Goal: Information Seeking & Learning: Learn about a topic

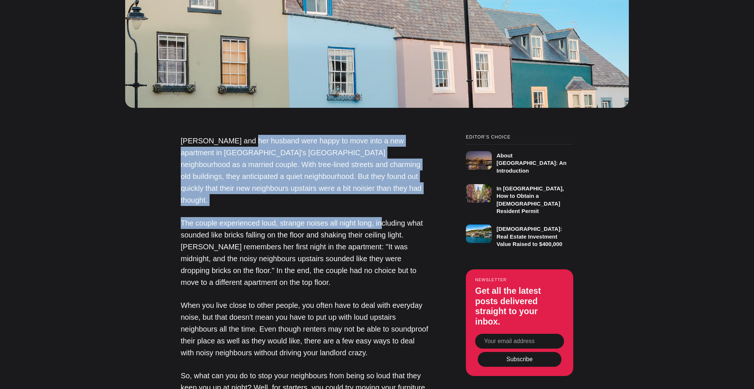
drag, startPoint x: 385, startPoint y: 205, endPoint x: 377, endPoint y: 203, distance: 7.9
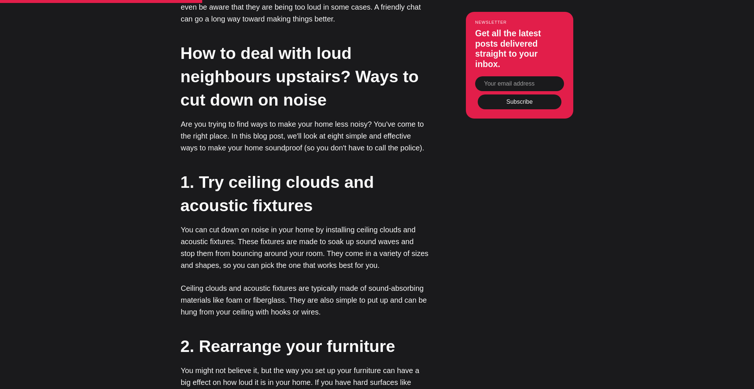
scroll to position [1008, 0]
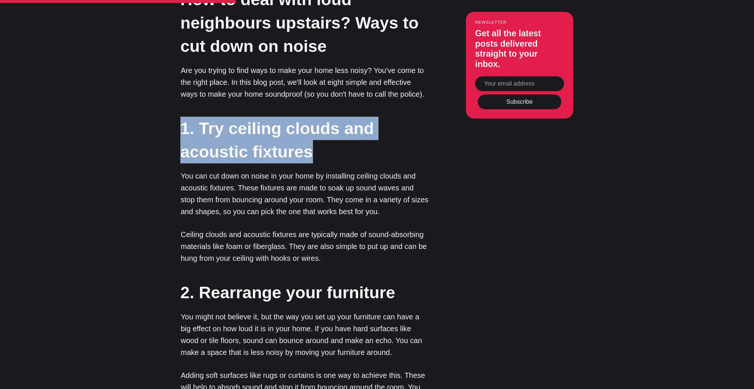
drag, startPoint x: 179, startPoint y: 109, endPoint x: 328, endPoint y: 143, distance: 152.9
click at [328, 143] on h2 "1. Try ceiling clouds and acoustic fixtures" at bounding box center [304, 140] width 248 height 47
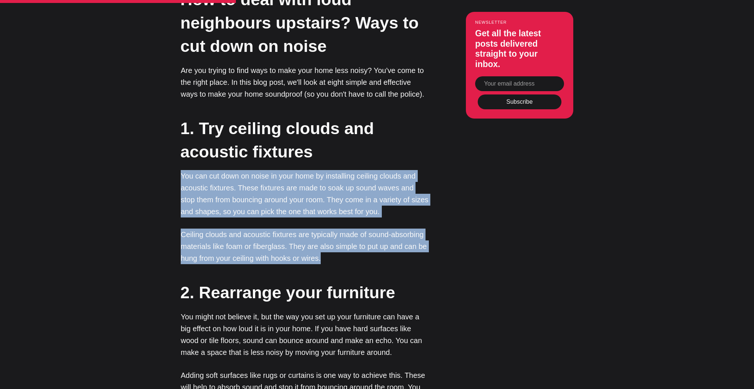
drag, startPoint x: 185, startPoint y: 168, endPoint x: 344, endPoint y: 251, distance: 178.8
click at [344, 250] on p "Ceiling clouds and acoustic fixtures are typically made of sound-absorbing mate…" at bounding box center [305, 247] width 248 height 36
click at [315, 170] on p "You can cut down on noise in your home by installing ceiling clouds and acousti…" at bounding box center [305, 193] width 248 height 47
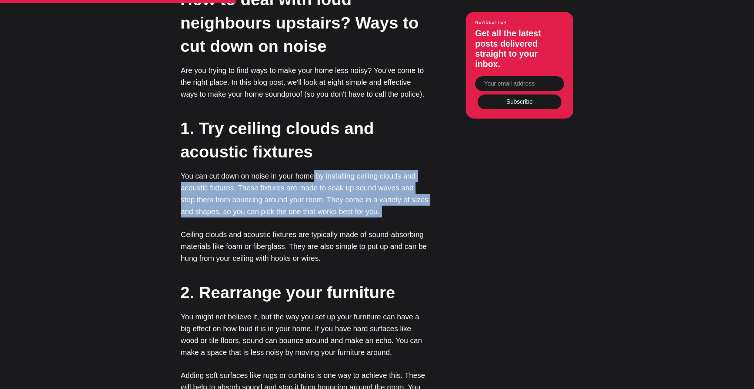
drag, startPoint x: 361, startPoint y: 190, endPoint x: 372, endPoint y: 200, distance: 15.3
click at [372, 200] on p "You can cut down on noise in your home by installing ceiling clouds and acousti…" at bounding box center [305, 193] width 248 height 47
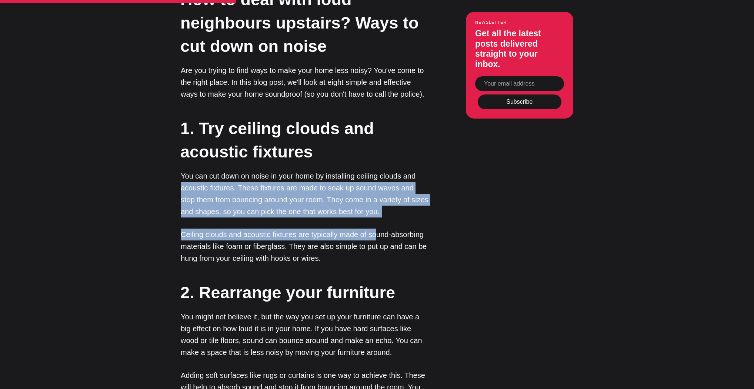
drag, startPoint x: 179, startPoint y: 181, endPoint x: 374, endPoint y: 210, distance: 197.0
drag, startPoint x: 373, startPoint y: 209, endPoint x: 355, endPoint y: 204, distance: 19.1
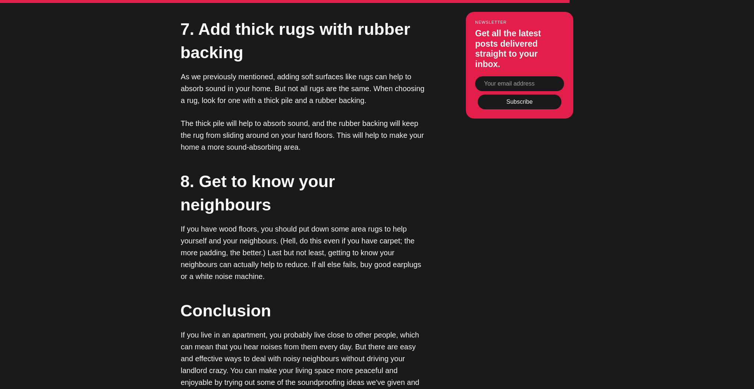
scroll to position [1956, 0]
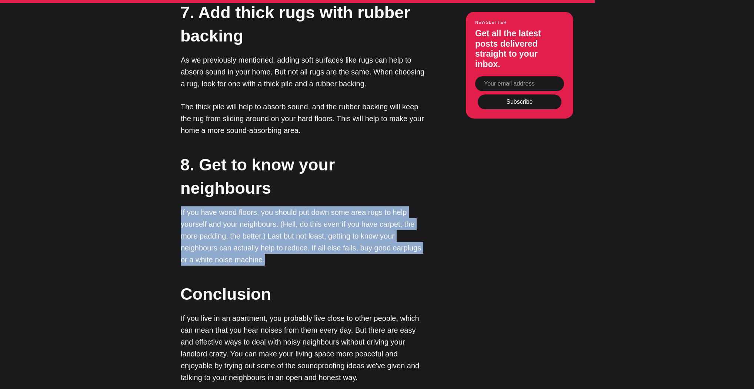
drag, startPoint x: 293, startPoint y: 247, endPoint x: 304, endPoint y: 251, distance: 11.3
click at [303, 251] on p "If you have wood floors, you should put down some area rugs to help yourself an…" at bounding box center [305, 235] width 248 height 59
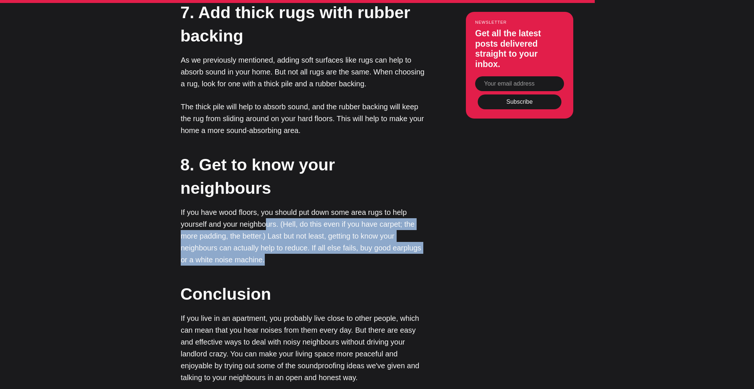
drag, startPoint x: 267, startPoint y: 209, endPoint x: 302, endPoint y: 245, distance: 50.1
click at [302, 245] on p "If you have wood floors, you should put down some area rugs to help yourself an…" at bounding box center [305, 235] width 248 height 59
drag, startPoint x: 332, startPoint y: 217, endPoint x: 325, endPoint y: 248, distance: 31.6
click at [325, 248] on p "If you have wood floors, you should put down some area rugs to help yourself an…" at bounding box center [305, 235] width 248 height 59
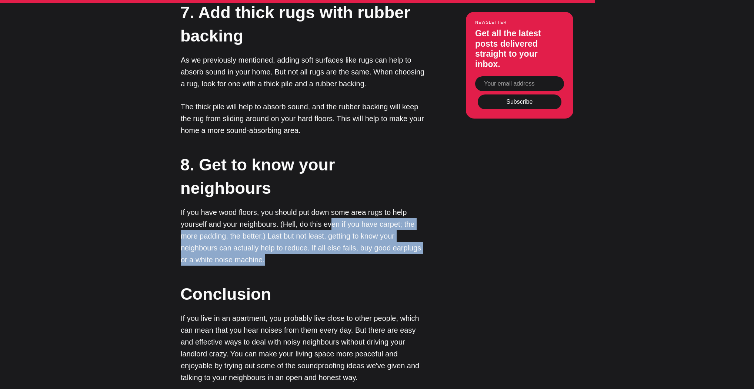
click at [325, 248] on p "If you have wood floors, you should put down some area rugs to help yourself an…" at bounding box center [305, 235] width 248 height 59
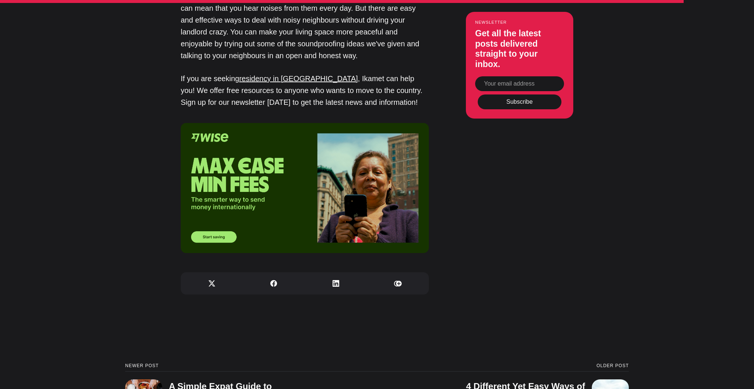
scroll to position [2312, 0]
